Goal: Task Accomplishment & Management: Manage account settings

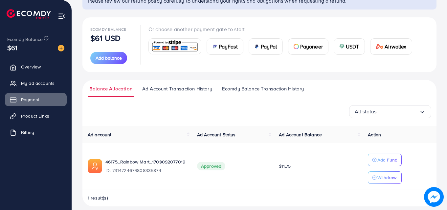
scroll to position [68, 0]
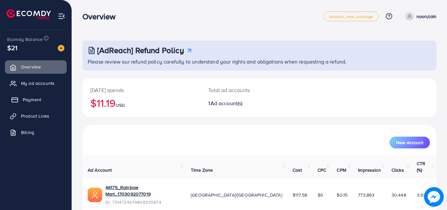
click at [40, 99] on span "Payment" at bounding box center [32, 99] width 18 height 7
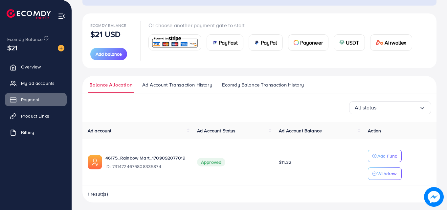
scroll to position [68, 0]
